Goal: Task Accomplishment & Management: Manage account settings

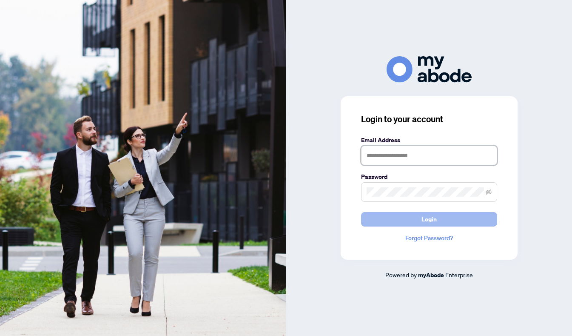
type input "**********"
click at [433, 216] on span "Login" at bounding box center [429, 219] width 15 height 14
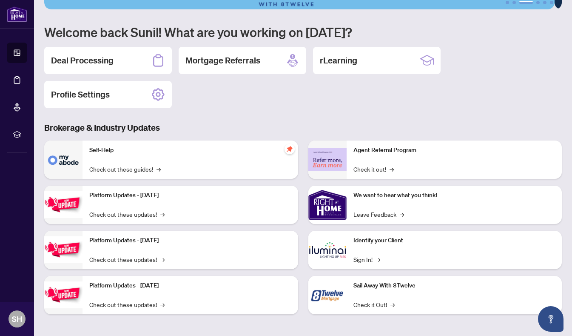
scroll to position [57, 0]
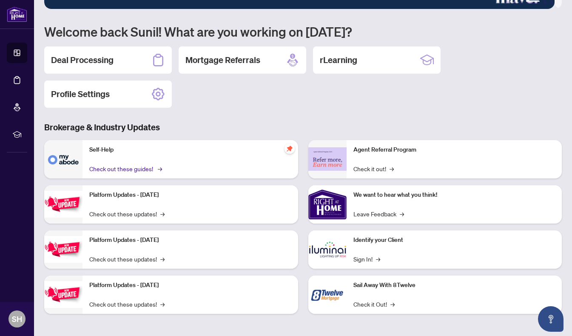
click at [155, 164] on link "Check out these guides! →" at bounding box center [124, 168] width 71 height 9
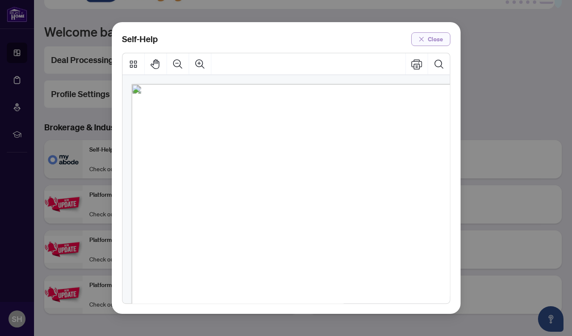
click at [434, 37] on span "Close" at bounding box center [435, 39] width 15 height 14
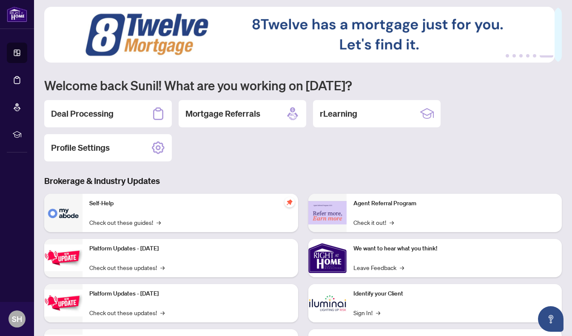
scroll to position [0, 0]
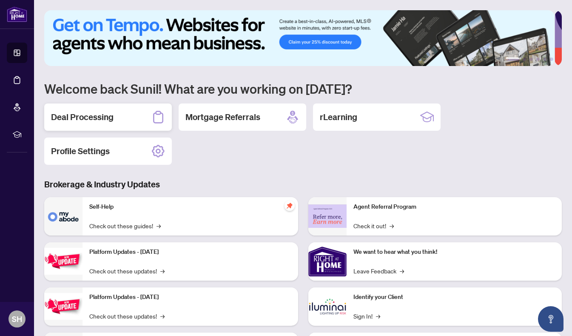
click at [88, 114] on h2 "Deal Processing" at bounding box center [82, 117] width 63 height 12
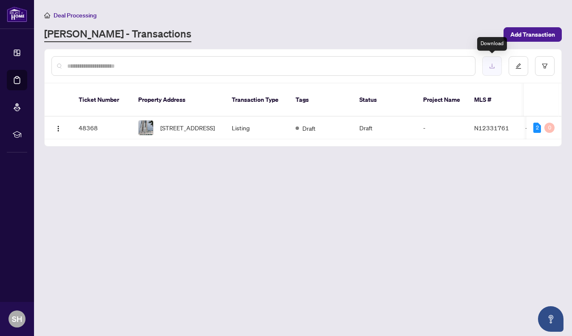
click at [491, 60] on button "button" at bounding box center [492, 66] width 20 height 20
click at [374, 31] on div "[PERSON_NAME] - Transactions" at bounding box center [271, 34] width 454 height 15
click at [375, 65] on input "text" at bounding box center [267, 65] width 401 height 9
click at [59, 125] on img "button" at bounding box center [58, 128] width 7 height 7
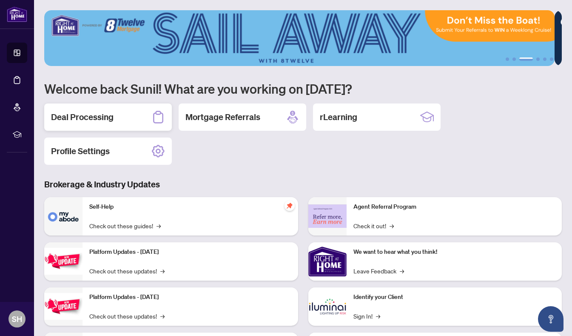
click at [102, 119] on h2 "Deal Processing" at bounding box center [82, 117] width 63 height 12
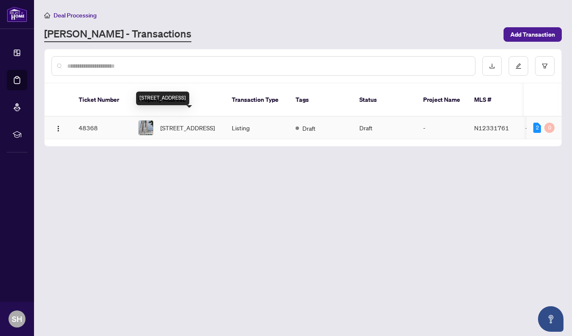
click at [193, 123] on span "[STREET_ADDRESS]" at bounding box center [187, 127] width 54 height 9
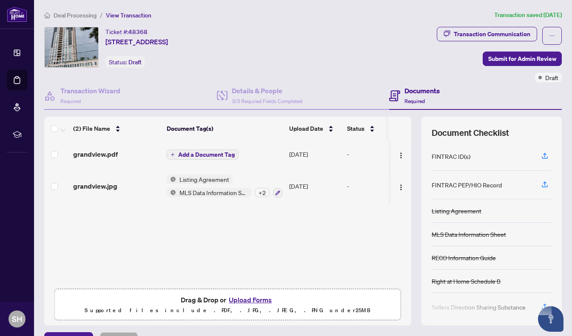
click at [409, 87] on h4 "Documents" at bounding box center [422, 91] width 35 height 10
click at [408, 92] on h4 "Documents" at bounding box center [422, 91] width 35 height 10
click at [412, 91] on h4 "Documents" at bounding box center [422, 91] width 35 height 10
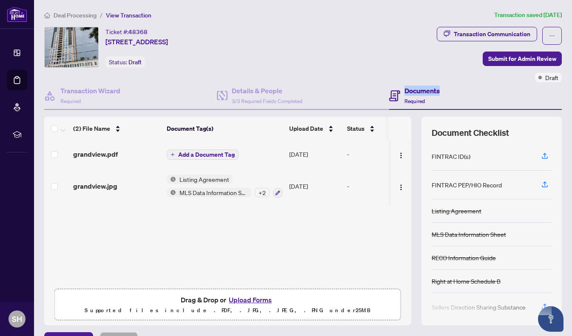
click at [412, 91] on h4 "Documents" at bounding box center [422, 91] width 35 height 10
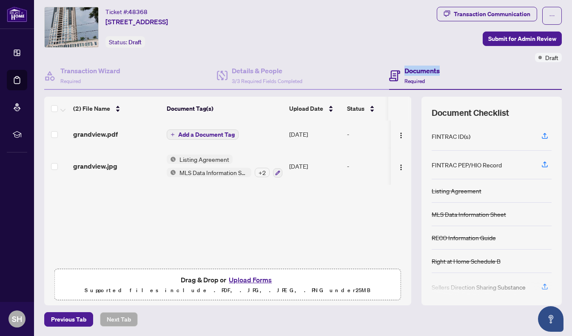
scroll to position [20, 0]
click at [250, 278] on button "Upload Forms" at bounding box center [250, 279] width 48 height 11
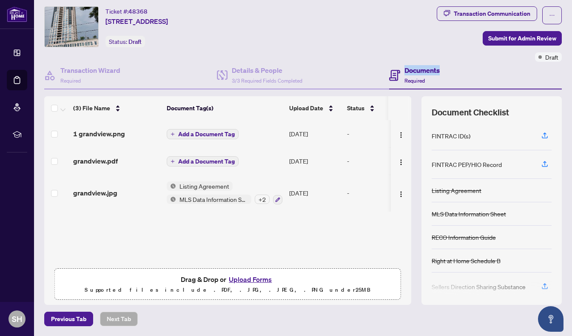
click at [248, 276] on button "Upload Forms" at bounding box center [250, 279] width 48 height 11
click at [208, 131] on span "Add a Document Tag" at bounding box center [206, 134] width 57 height 6
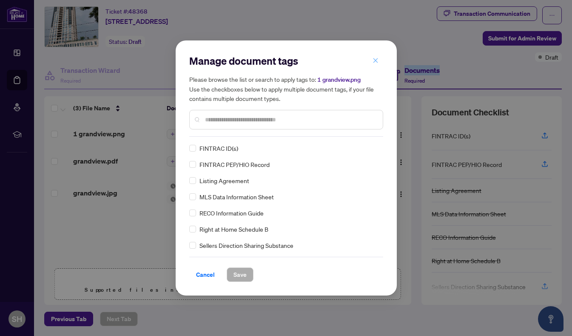
click at [377, 62] on icon "close" at bounding box center [376, 60] width 6 height 6
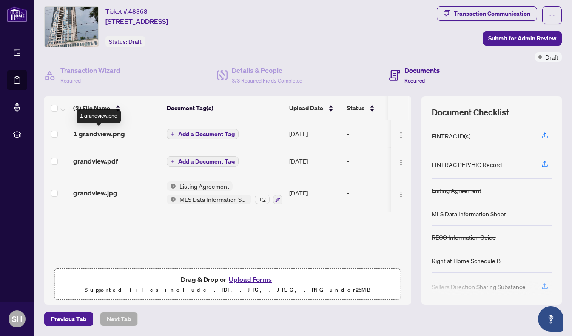
click at [108, 133] on span "1 grandview.png" at bounding box center [99, 133] width 52 height 10
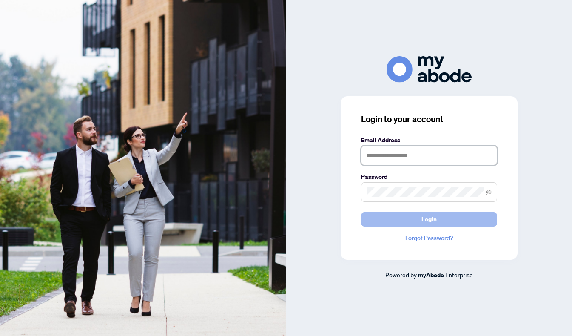
type input "**********"
click at [428, 219] on span "Login" at bounding box center [429, 219] width 15 height 14
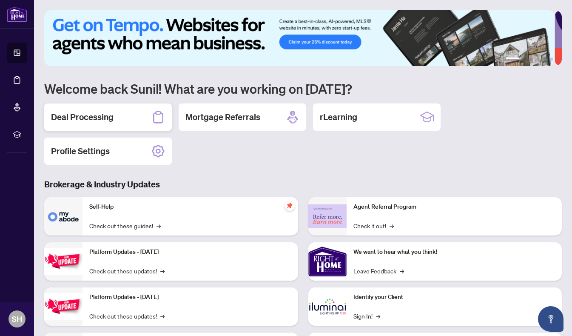
click at [99, 116] on h2 "Deal Processing" at bounding box center [82, 117] width 63 height 12
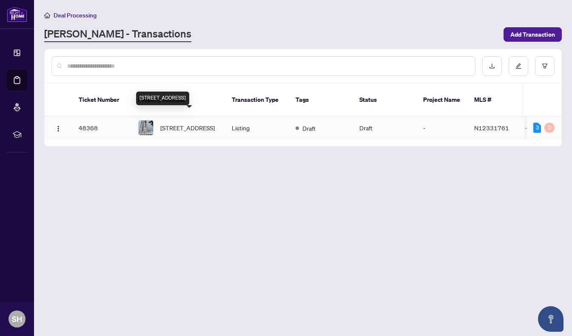
click at [178, 123] on span "[STREET_ADDRESS]" at bounding box center [187, 127] width 54 height 9
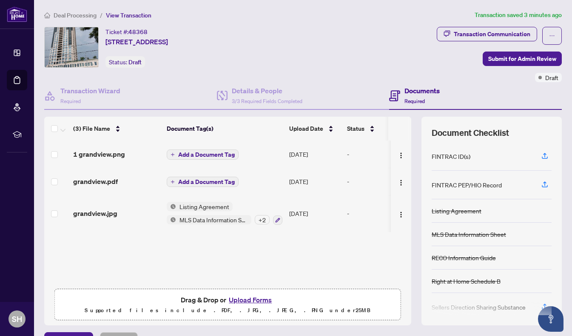
click at [252, 231] on td "Listing Agreement MLS Data Information Sheet + 2" at bounding box center [224, 213] width 123 height 37
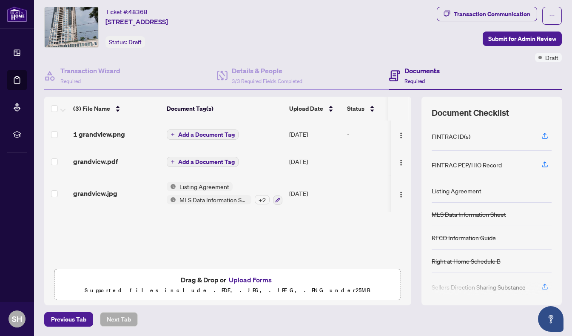
scroll to position [20, 0]
click at [248, 279] on button "Upload Forms" at bounding box center [250, 279] width 48 height 11
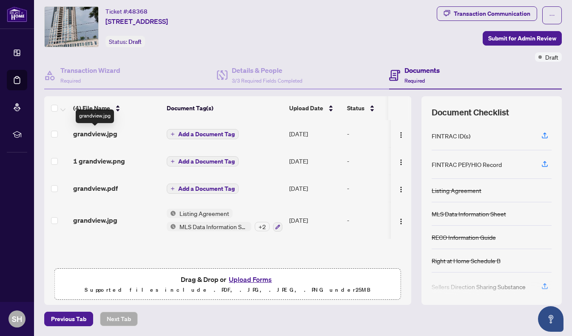
click at [103, 132] on span "grandview.jpg" at bounding box center [95, 133] width 44 height 10
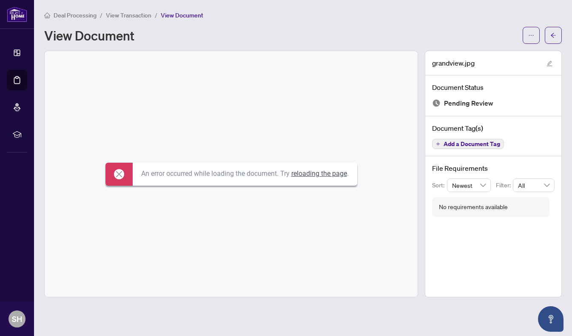
click at [301, 173] on link "reloading the page" at bounding box center [319, 173] width 56 height 8
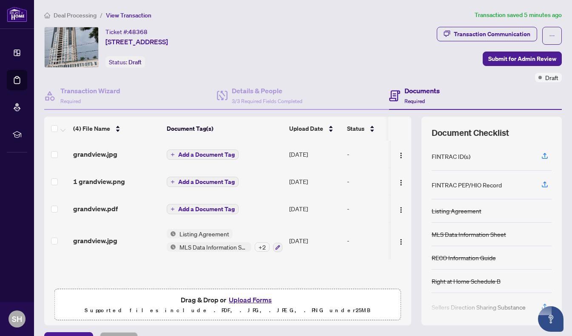
click at [251, 297] on button "Upload Forms" at bounding box center [250, 299] width 48 height 11
click at [244, 298] on button "Upload Forms" at bounding box center [250, 299] width 48 height 11
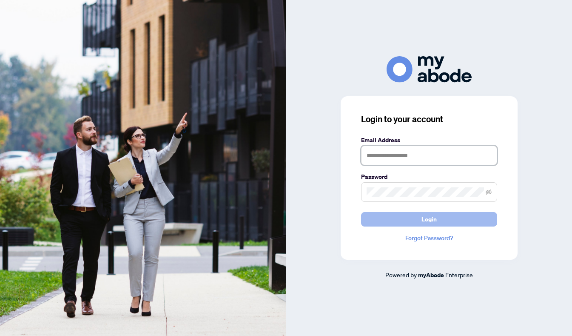
type input "**********"
click at [434, 216] on span "Login" at bounding box center [429, 219] width 15 height 14
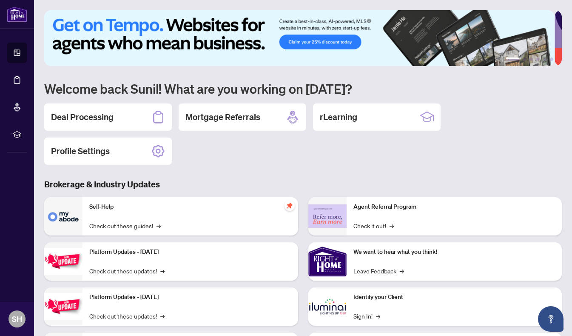
click at [110, 115] on h2 "Deal Processing" at bounding box center [82, 117] width 63 height 12
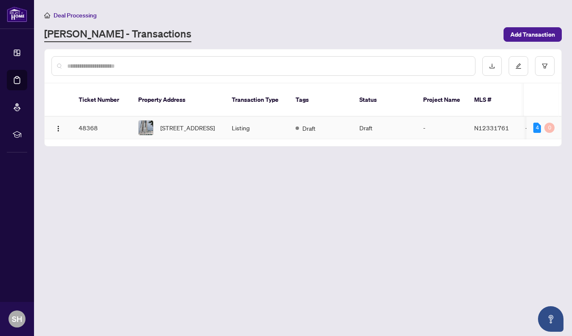
click at [189, 123] on span "[STREET_ADDRESS]" at bounding box center [187, 127] width 54 height 9
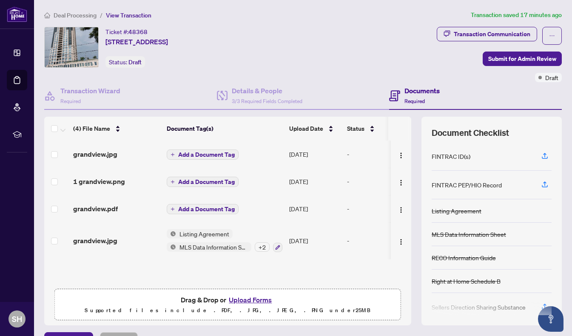
click at [255, 300] on button "Upload Forms" at bounding box center [250, 299] width 48 height 11
click at [247, 299] on button "Upload Forms" at bounding box center [250, 299] width 48 height 11
click at [246, 297] on button "Upload Forms" at bounding box center [250, 299] width 48 height 11
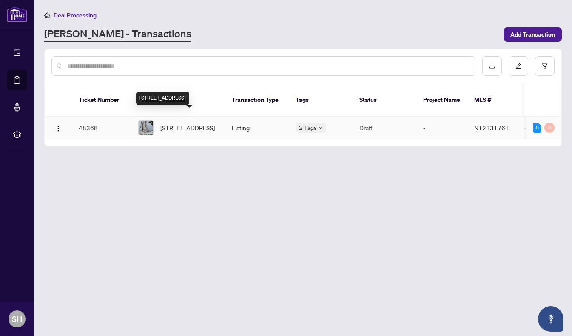
click at [184, 123] on span "[STREET_ADDRESS]" at bounding box center [187, 127] width 54 height 9
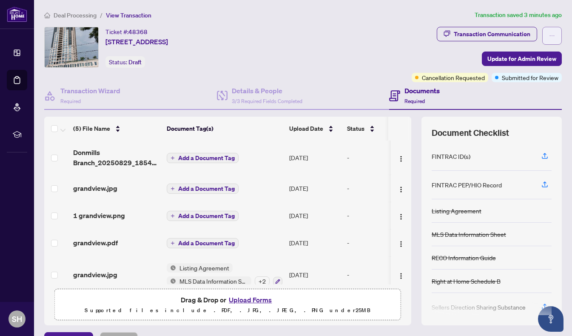
click at [549, 36] on icon "ellipsis" at bounding box center [552, 36] width 6 height 6
